Goal: Complete application form

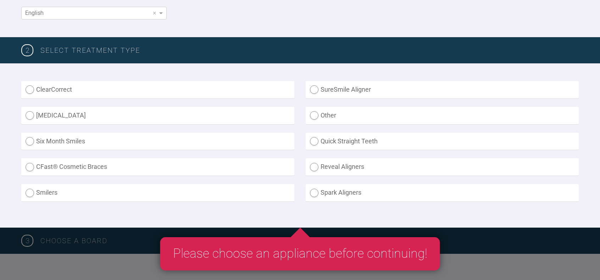
scroll to position [147, 0]
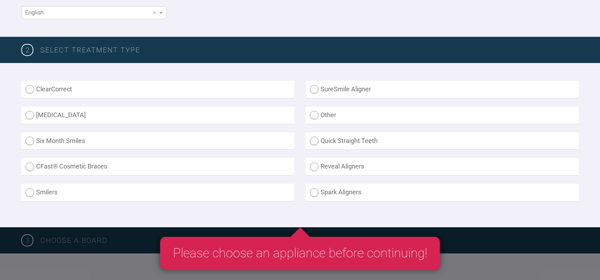
click at [315, 90] on label "SureSmile Aligner" at bounding box center [442, 89] width 273 height 17
radio Aligner "true"
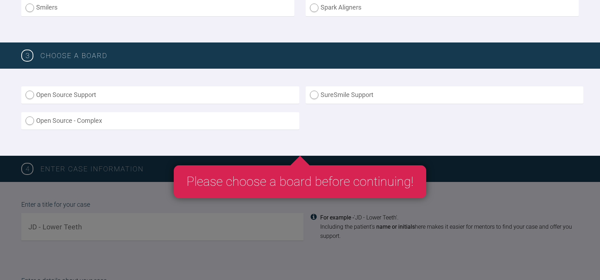
scroll to position [333, 0]
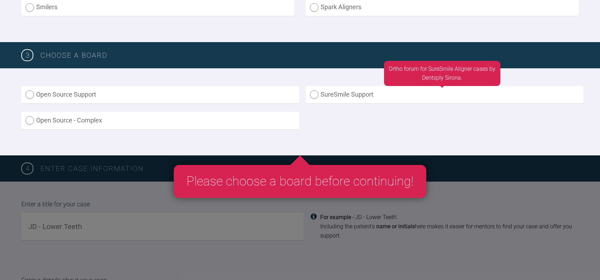
click at [316, 96] on label "SureSmile Support" at bounding box center [445, 94] width 278 height 17
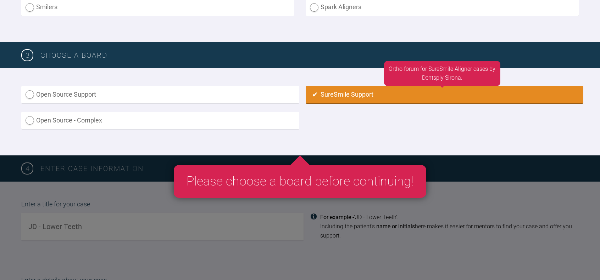
radio input "true"
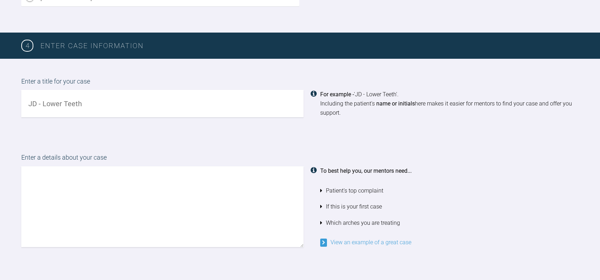
scroll to position [458, 0]
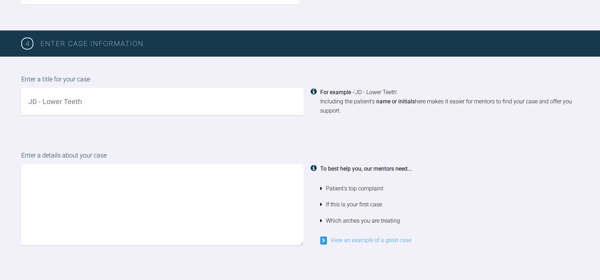
click at [84, 105] on input "text" at bounding box center [162, 101] width 282 height 27
type input "[PERSON_NAME]"
click at [116, 189] on textarea at bounding box center [162, 204] width 282 height 81
drag, startPoint x: 77, startPoint y: 176, endPoint x: 17, endPoint y: 175, distance: 59.5
click at [17, 175] on div "Enter a details about your case Top complaint Beginner Suresmile To best help y…" at bounding box center [300, 198] width 600 height 130
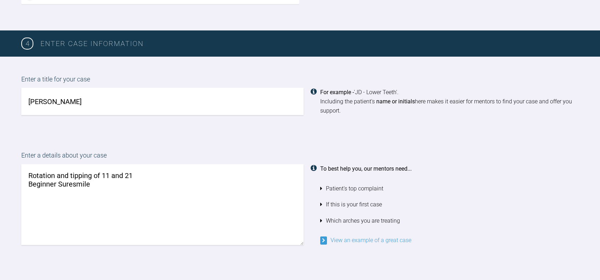
click at [30, 176] on textarea "Rotation and tipping of 11 and 21 Beginner Suresmile" at bounding box center [162, 204] width 282 height 81
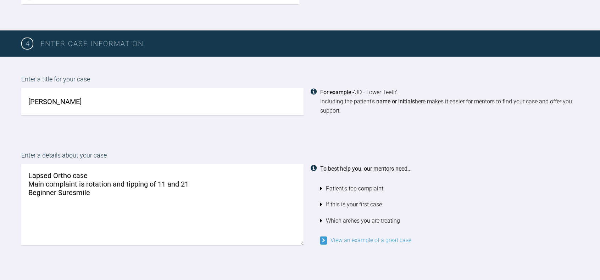
click at [191, 184] on textarea "Lapsed Ortho case Main complaint is rotation and tipping of 11 and 21 Beginner …" at bounding box center [162, 204] width 282 height 81
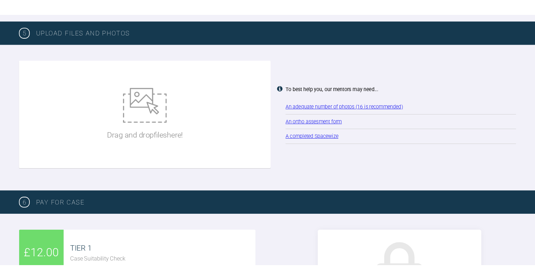
scroll to position [850, 0]
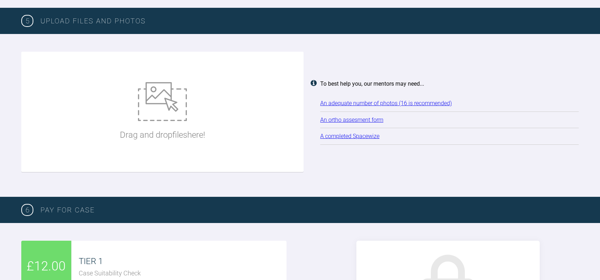
type textarea "Lapsed Ortho case Main complaint is rotation and tipping of 11 and 21. Pt does …"
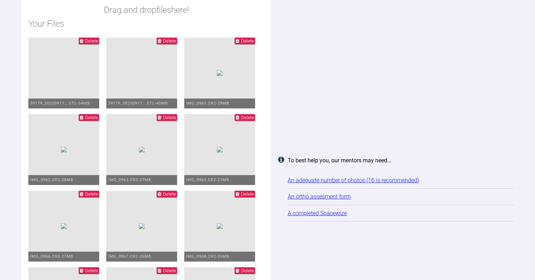
scroll to position [951, 0]
click at [245, 44] on span "Delete" at bounding box center [247, 41] width 13 height 5
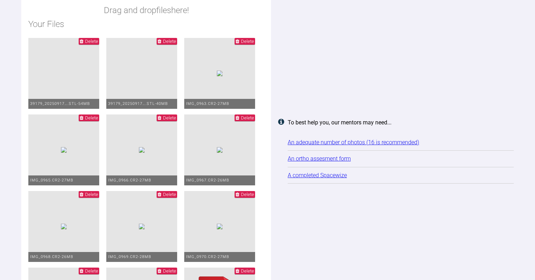
click at [245, 44] on span "Delete" at bounding box center [247, 41] width 13 height 5
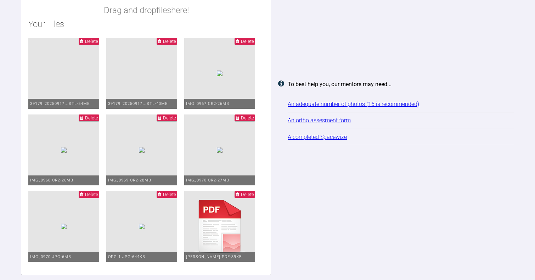
click at [245, 44] on span "Delete" at bounding box center [247, 41] width 13 height 5
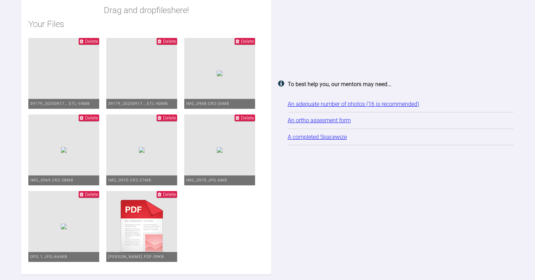
click at [245, 44] on span "Delete" at bounding box center [247, 41] width 13 height 5
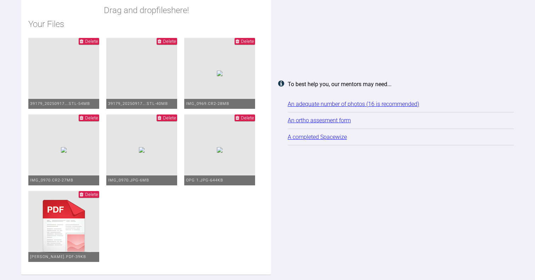
click at [245, 44] on span "Delete" at bounding box center [247, 41] width 13 height 5
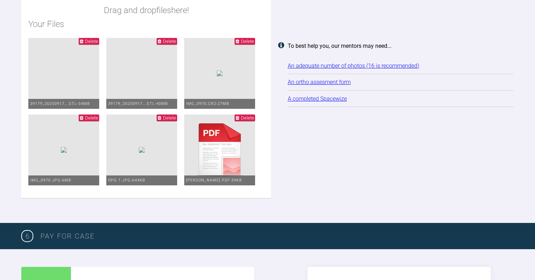
click at [245, 44] on span "Delete" at bounding box center [247, 41] width 13 height 5
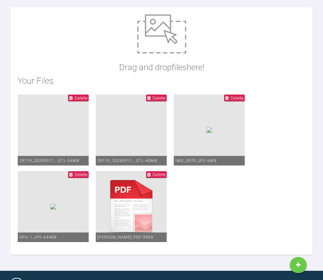
scroll to position [703, 0]
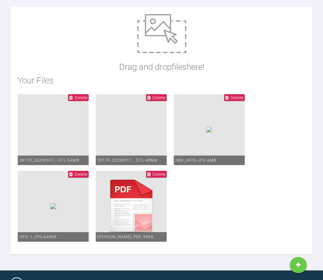
click at [298, 264] on link "New Case" at bounding box center [298, 265] width 17 height 16
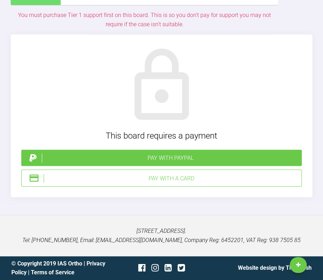
scroll to position [1438, 0]
click at [170, 160] on div "Pay with PayPal" at bounding box center [170, 157] width 257 height 9
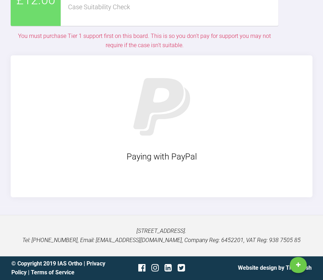
scroll to position [1417, 0]
